Goal: Information Seeking & Learning: Check status

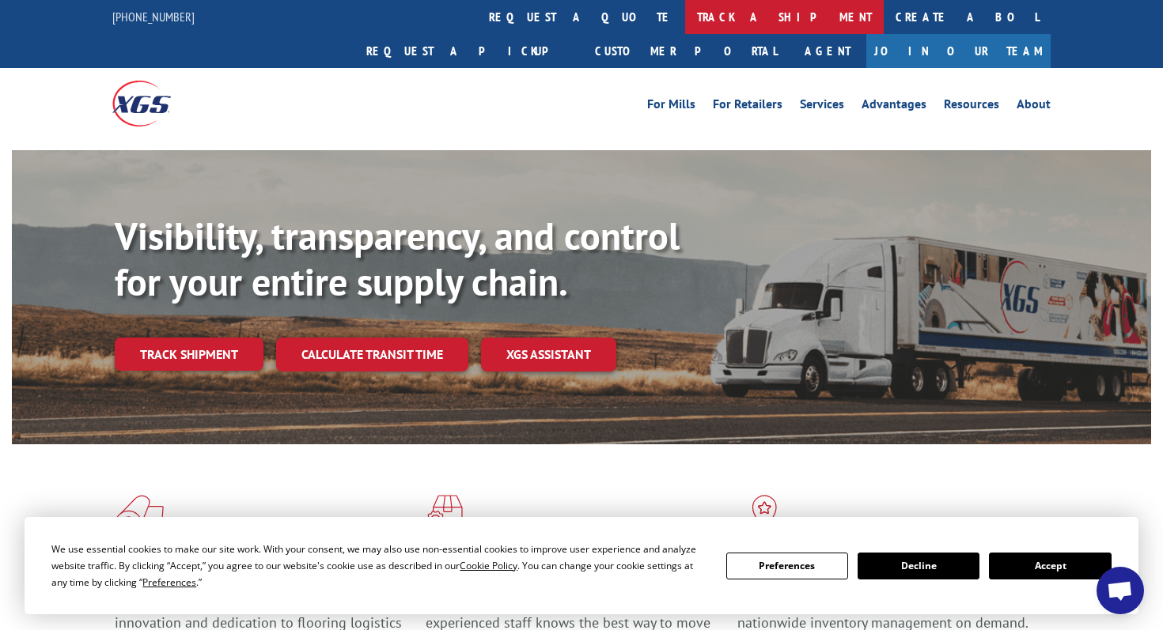
click at [685, 17] on link "track a shipment" at bounding box center [784, 17] width 199 height 34
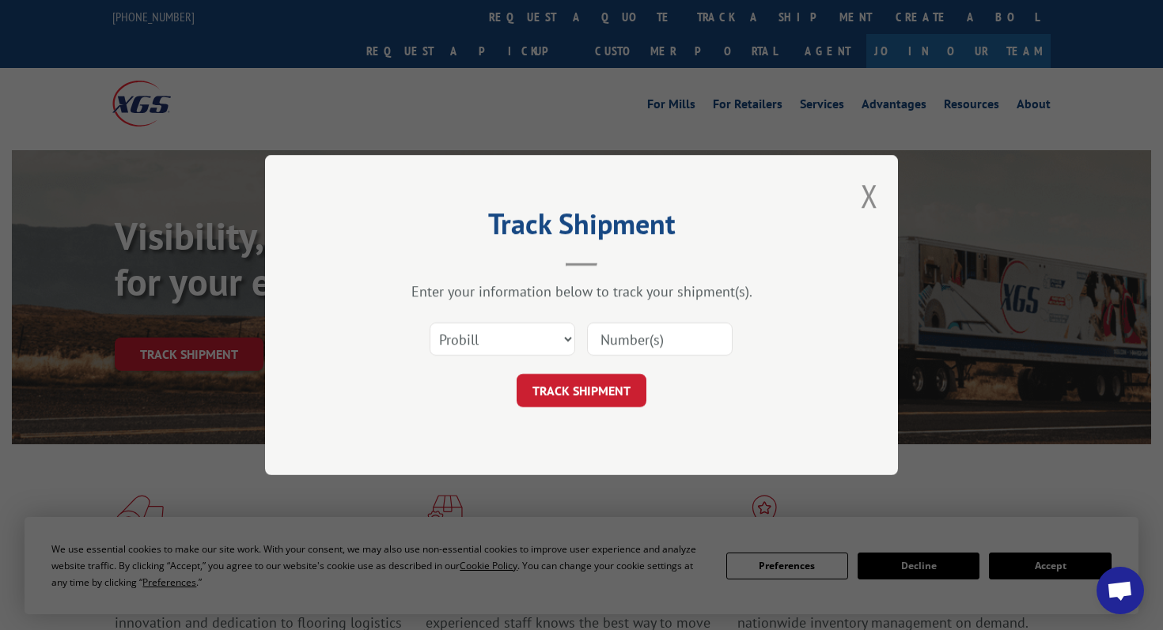
click at [646, 349] on input at bounding box center [660, 339] width 146 height 33
paste input "17667059"
type input "17667059"
click at [587, 385] on button "TRACK SHIPMENT" at bounding box center [582, 390] width 130 height 33
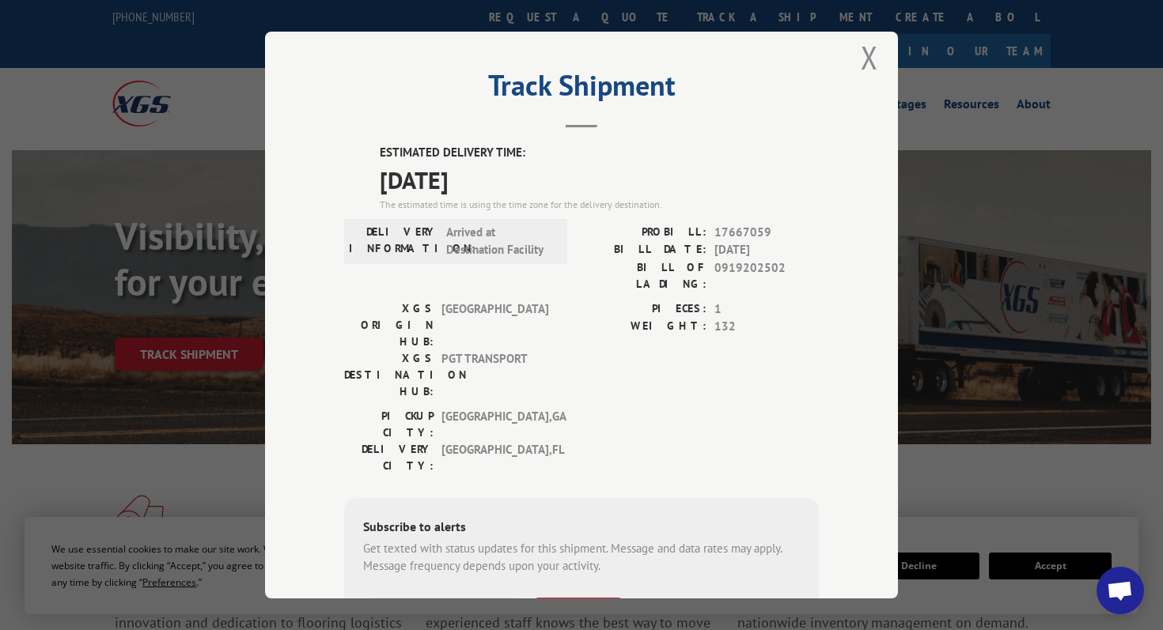
scroll to position [17, 0]
click at [868, 67] on button "Close modal" at bounding box center [869, 56] width 17 height 42
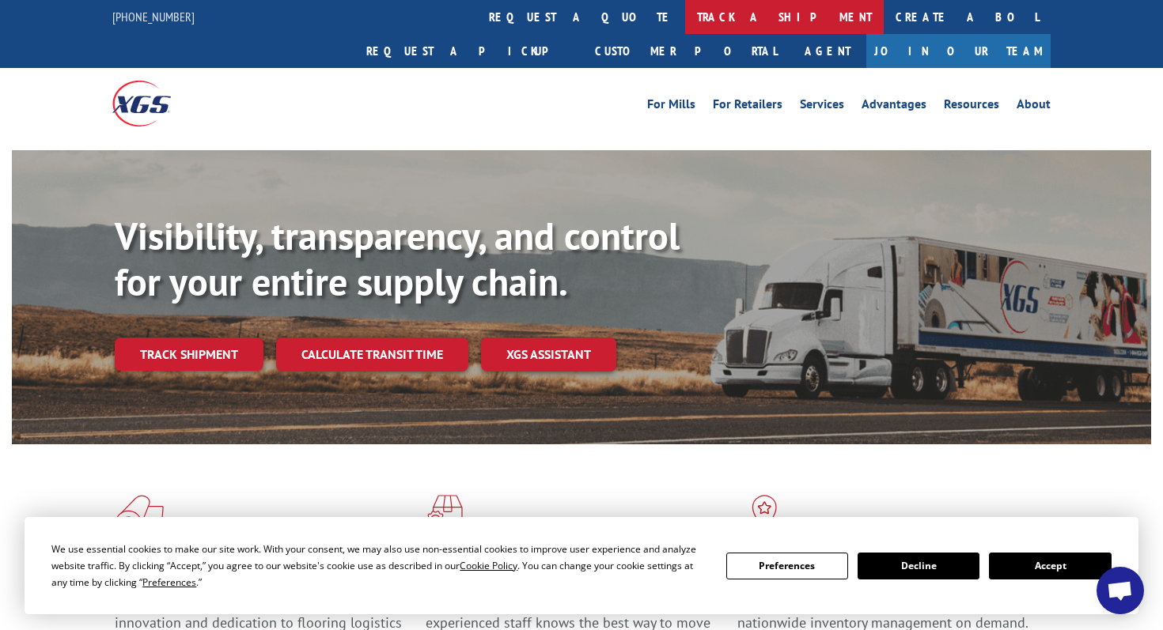
click at [685, 22] on link "track a shipment" at bounding box center [784, 17] width 199 height 34
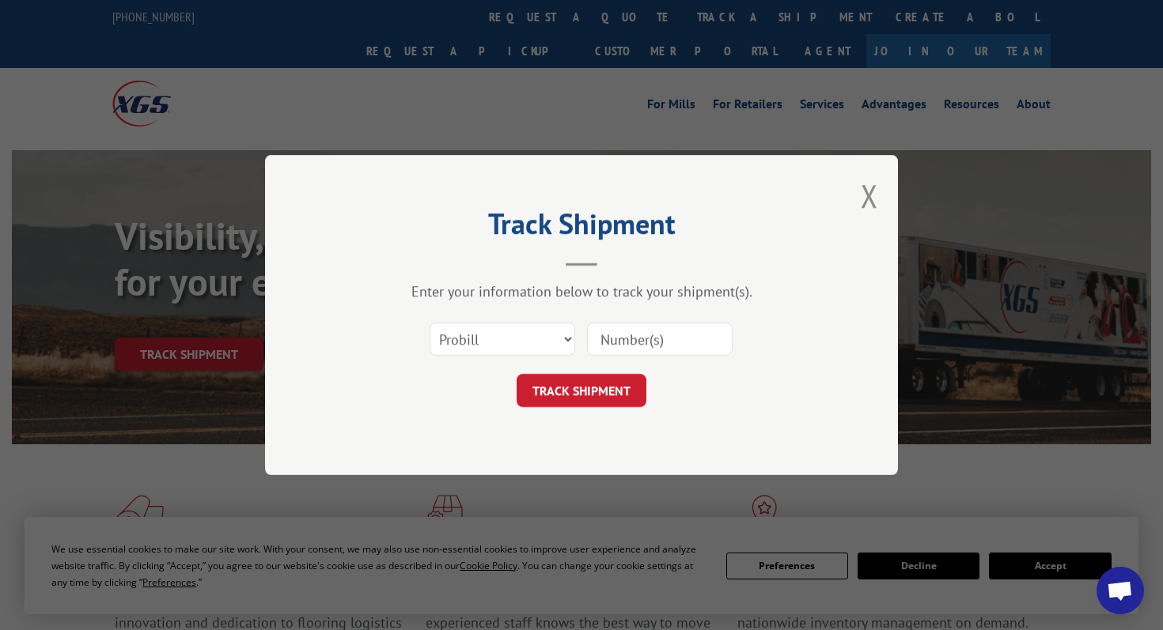
click at [638, 353] on input at bounding box center [660, 339] width 146 height 33
paste input "17667002"
type input "17667002"
click button "TRACK SHIPMENT" at bounding box center [582, 390] width 130 height 33
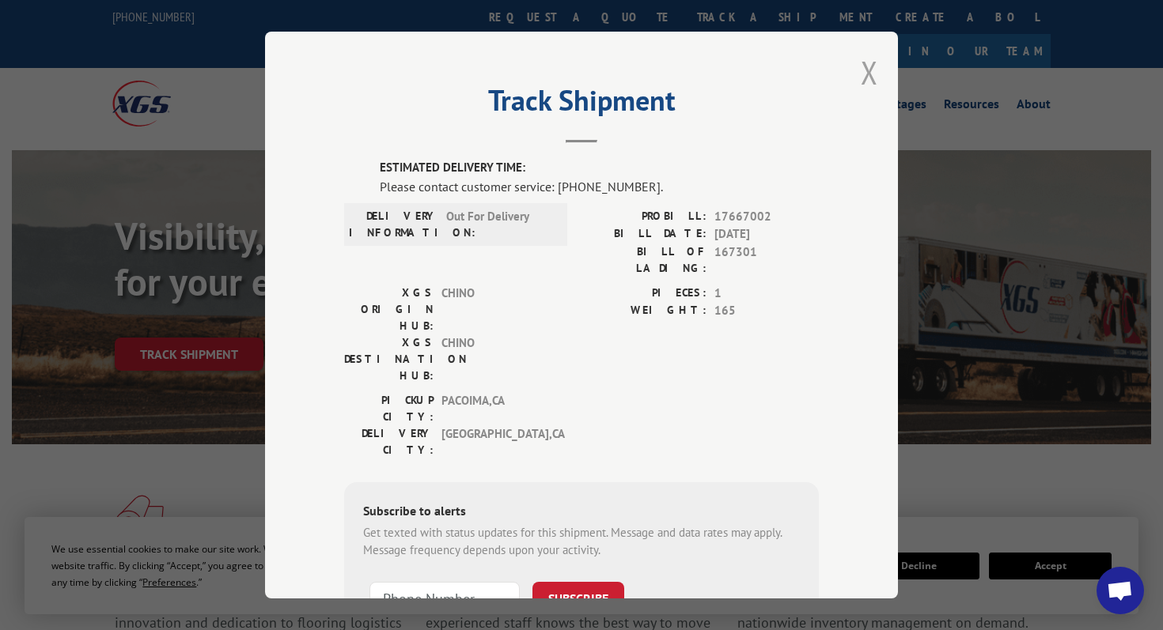
click at [869, 67] on button "Close modal" at bounding box center [869, 72] width 17 height 42
